Goal: Connect with others: Connect with others

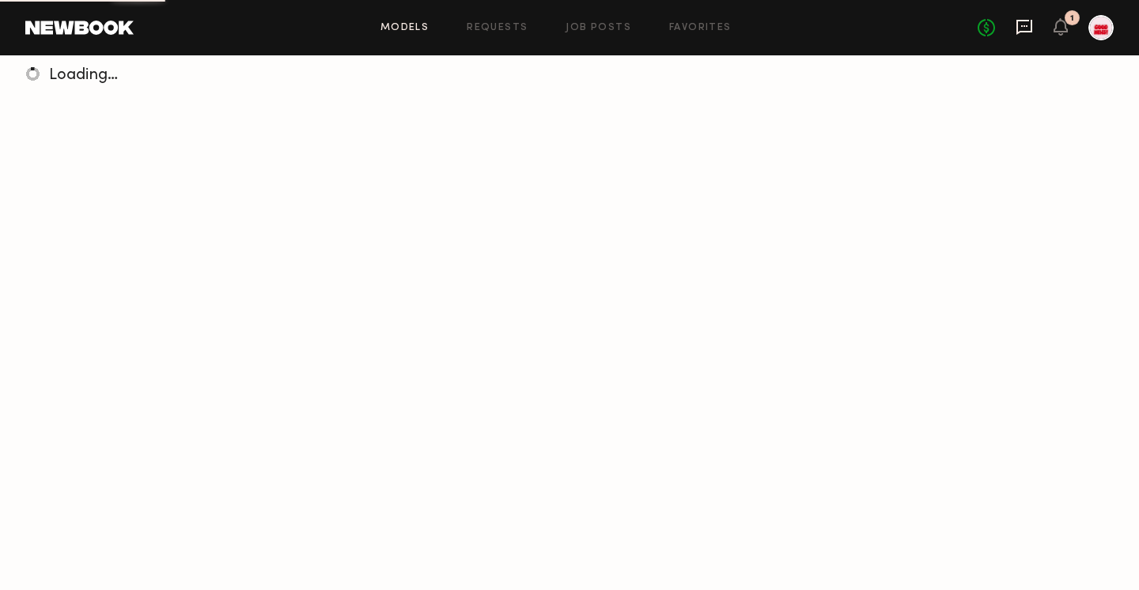
click at [1020, 18] on icon at bounding box center [1024, 26] width 17 height 17
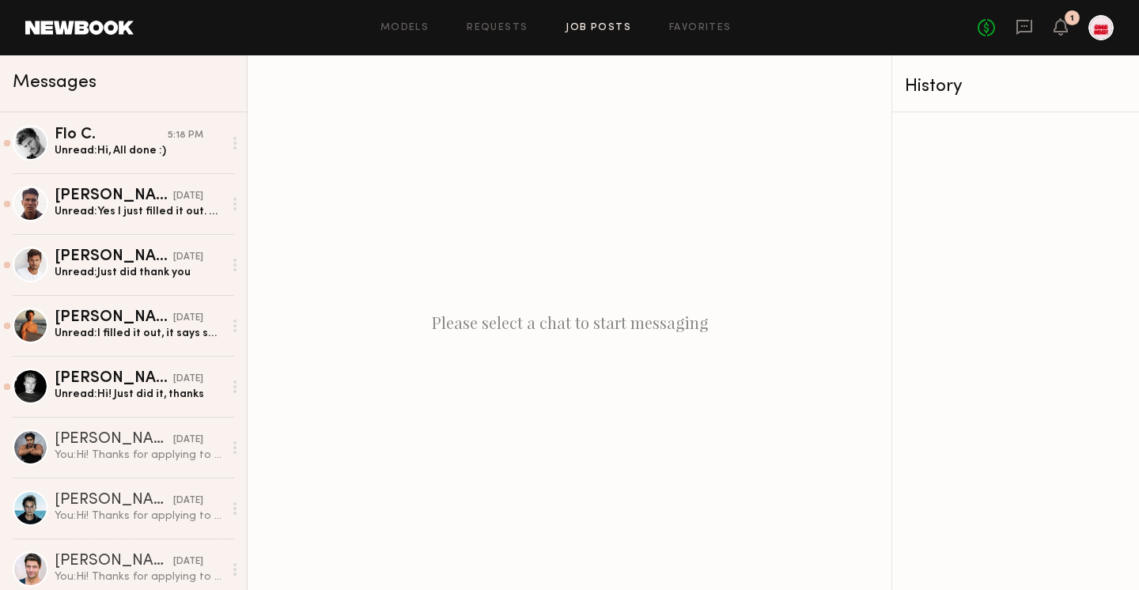
click at [604, 30] on link "Job Posts" at bounding box center [599, 28] width 66 height 10
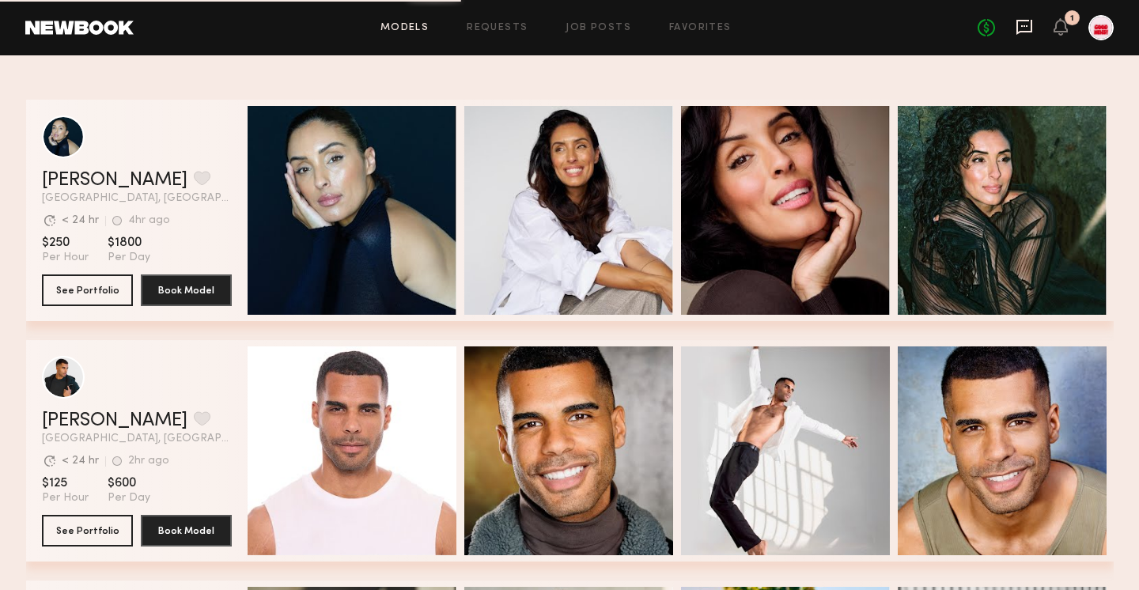
click at [1029, 30] on icon at bounding box center [1024, 27] width 16 height 15
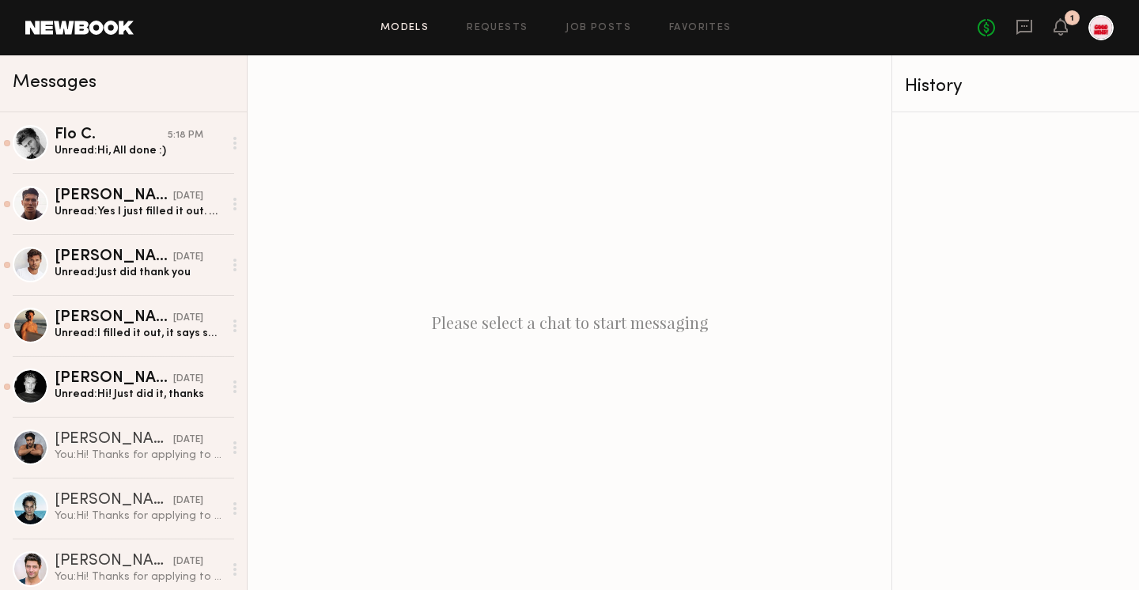
click at [413, 25] on link "Models" at bounding box center [404, 28] width 48 height 10
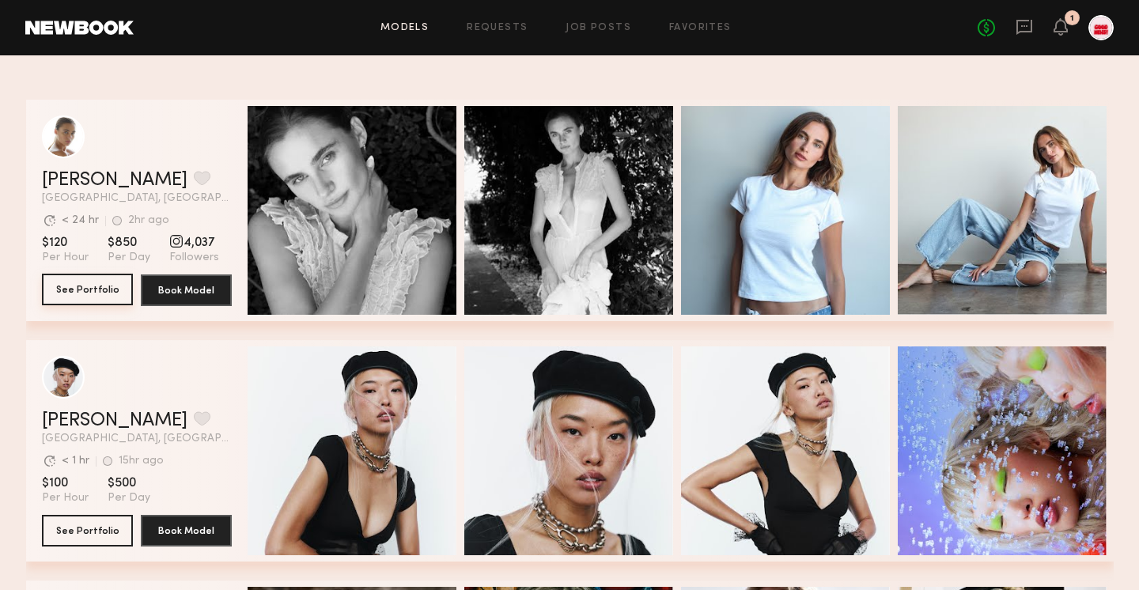
click at [103, 289] on button "See Portfolio" at bounding box center [87, 290] width 91 height 32
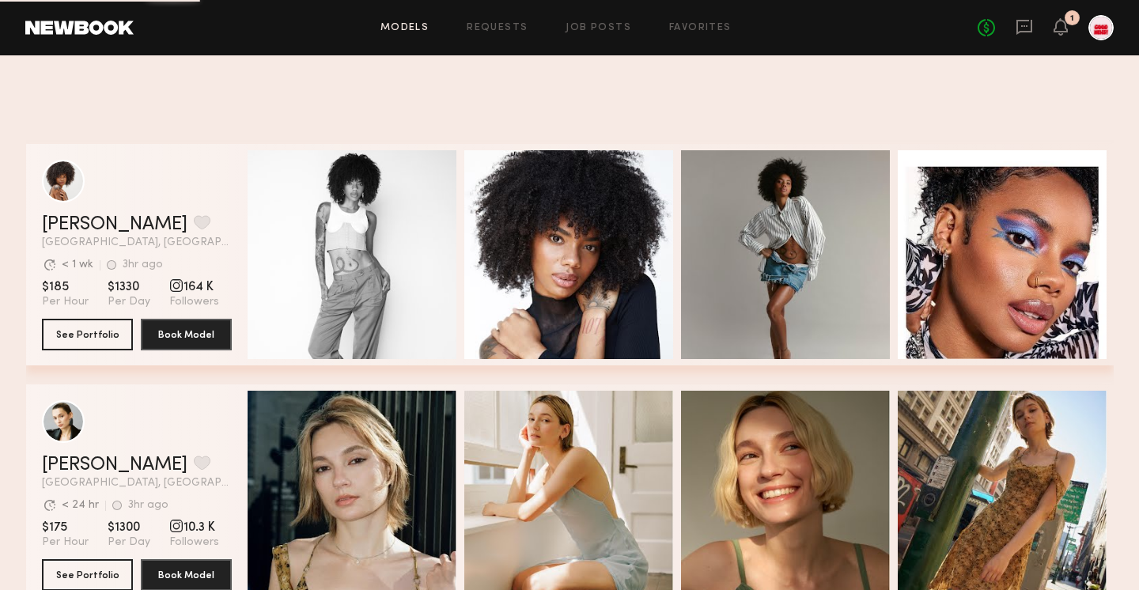
scroll to position [2074, 0]
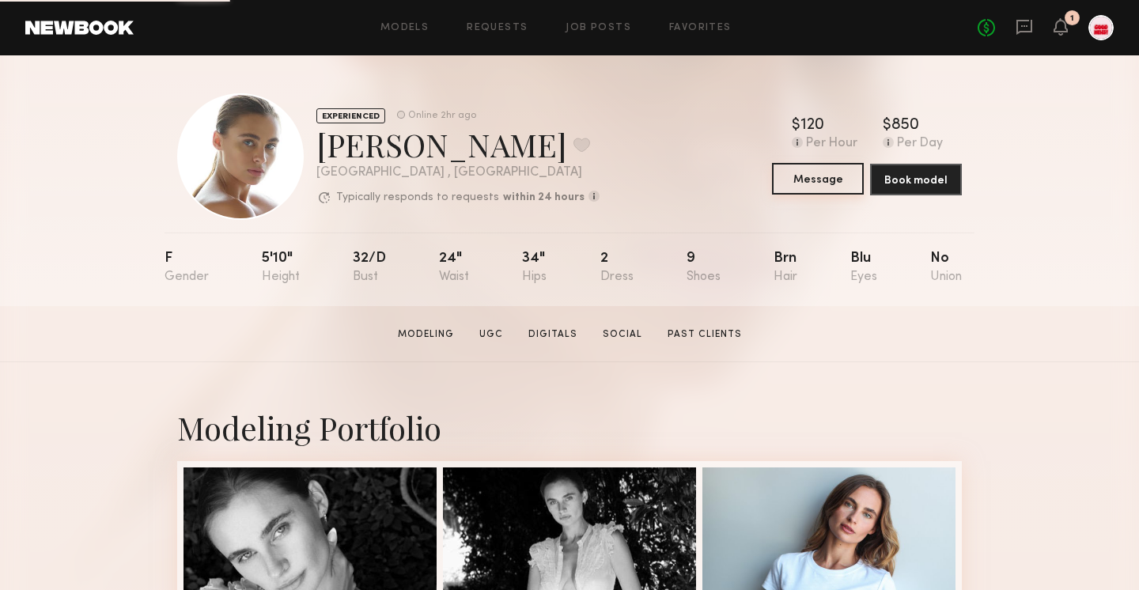
click at [796, 173] on button "Message" at bounding box center [818, 179] width 92 height 32
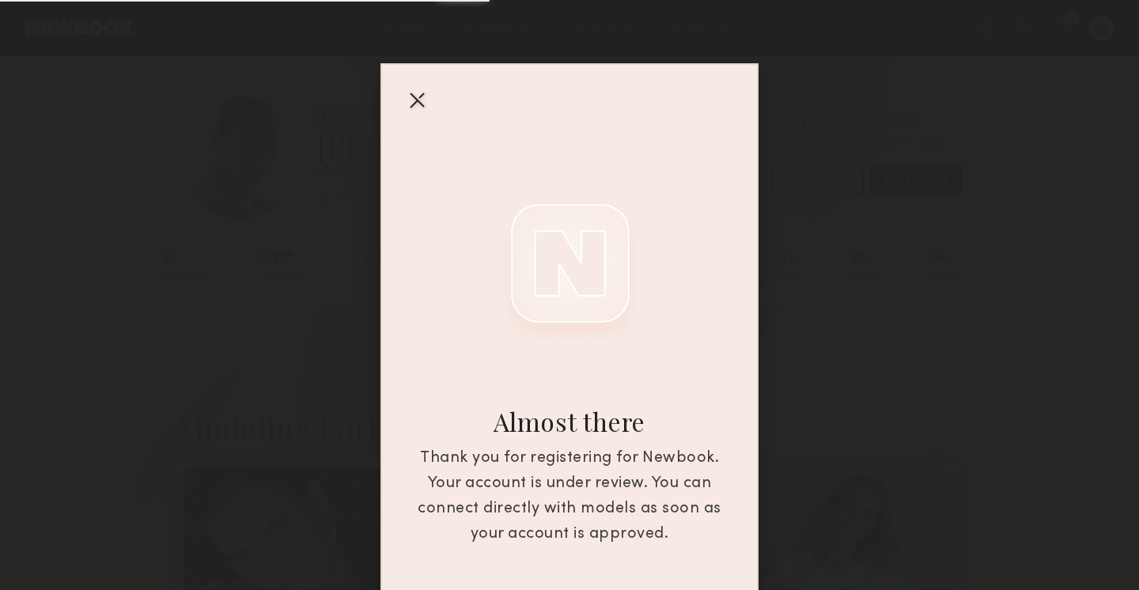
click at [406, 100] on div at bounding box center [416, 99] width 25 height 25
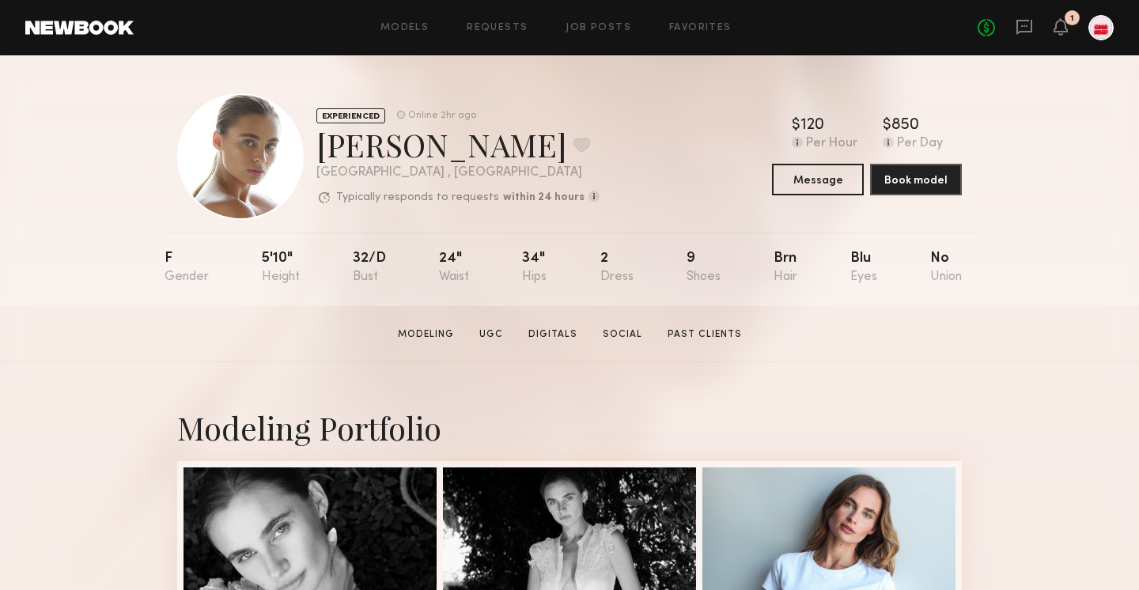
click at [409, 32] on div "Models Requests Job Posts Favorites Sign Out No fees up to $5,000 1" at bounding box center [624, 27] width 980 height 25
click at [395, 23] on link "Models" at bounding box center [404, 28] width 48 height 10
